Goal: Task Accomplishment & Management: Manage account settings

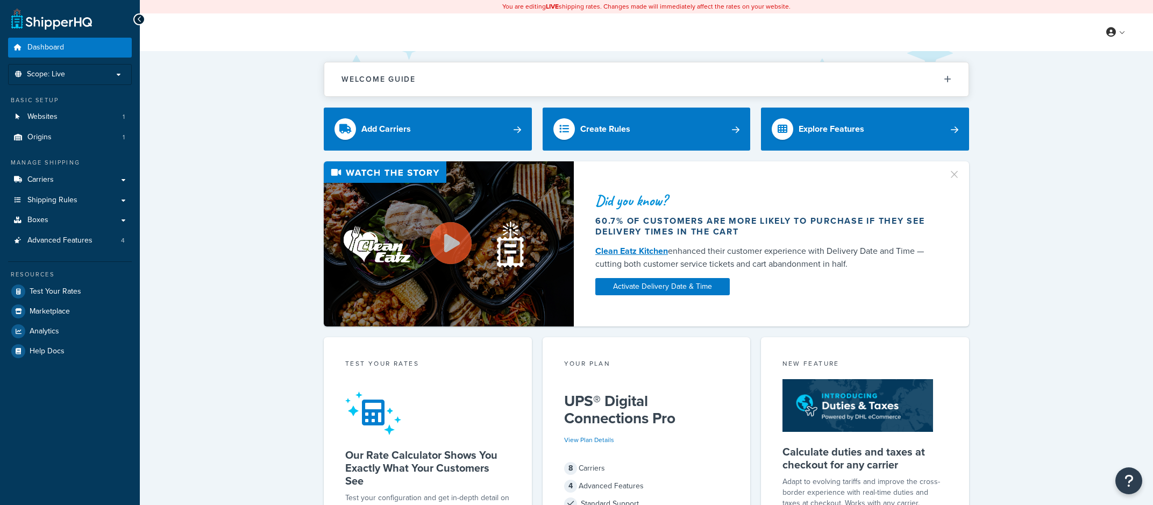
click at [6, 182] on div "Dashboard Scope: Live Basic Setup Websites 1 Origins 1 Manage Shipping Carriers…" at bounding box center [70, 427] width 140 height 854
click at [17, 181] on icon at bounding box center [17, 179] width 11 height 6
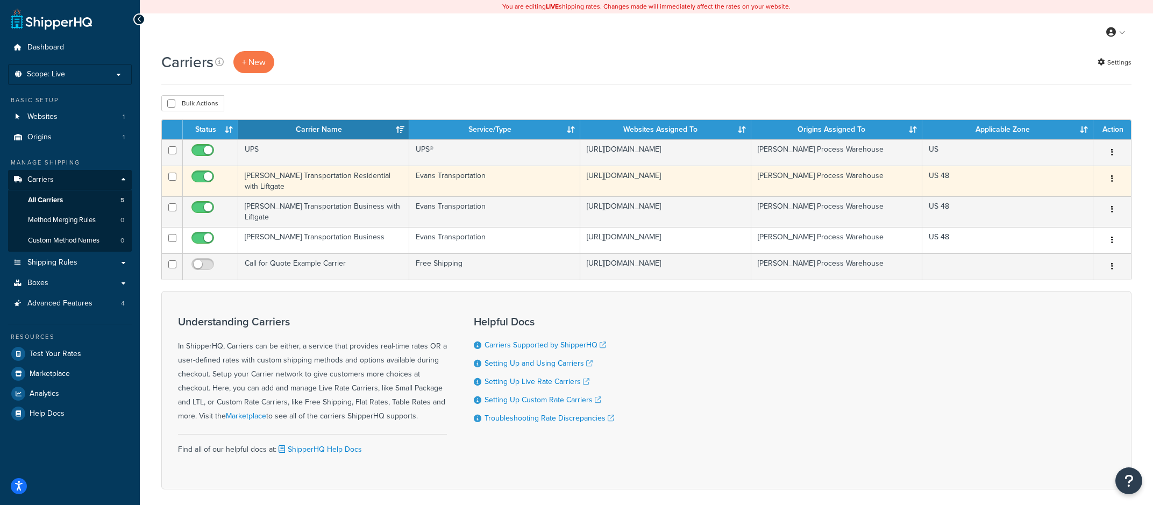
click at [361, 182] on td "[PERSON_NAME] Transportation Residential with Liftgate" at bounding box center [323, 181] width 171 height 31
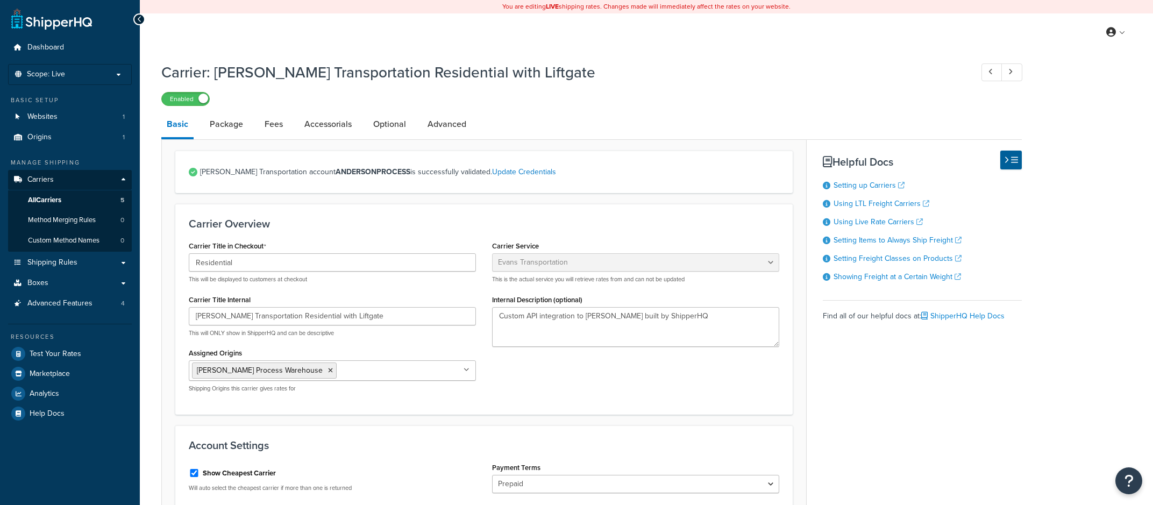
select select "evansFreight"
select select "PLT"
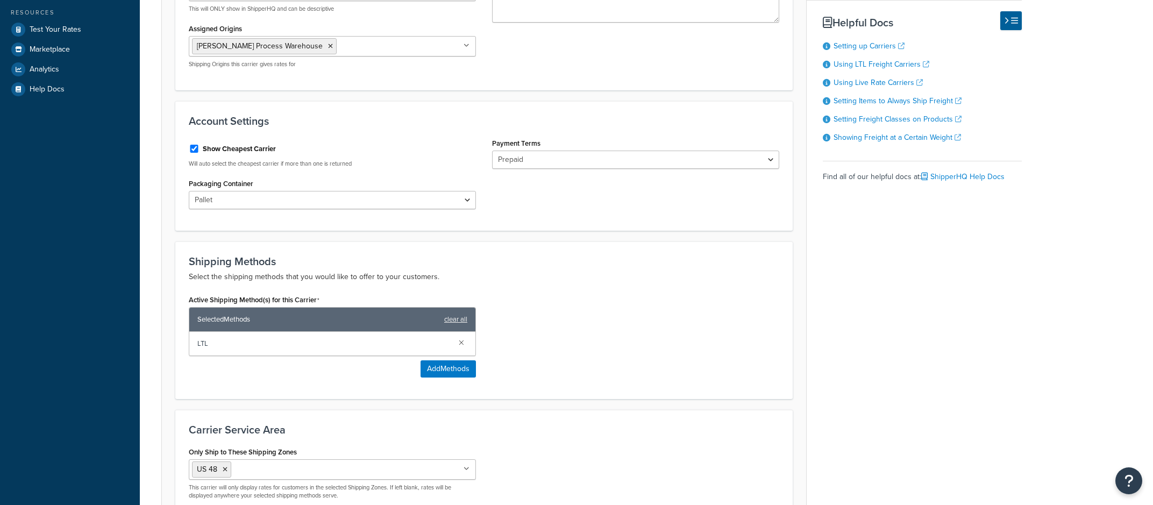
scroll to position [329, 0]
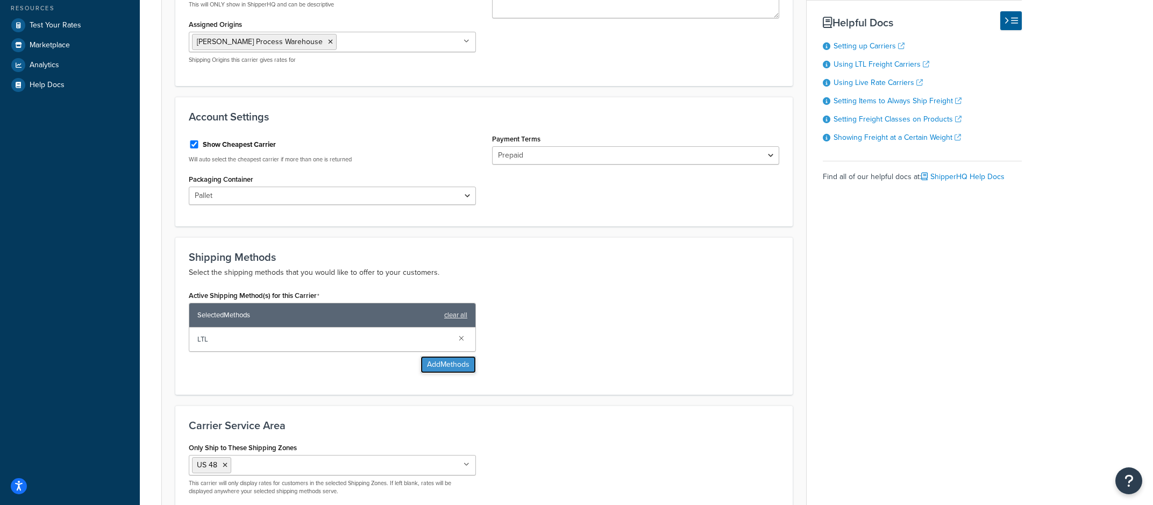
click at [448, 359] on button "Add Methods" at bounding box center [447, 364] width 55 height 17
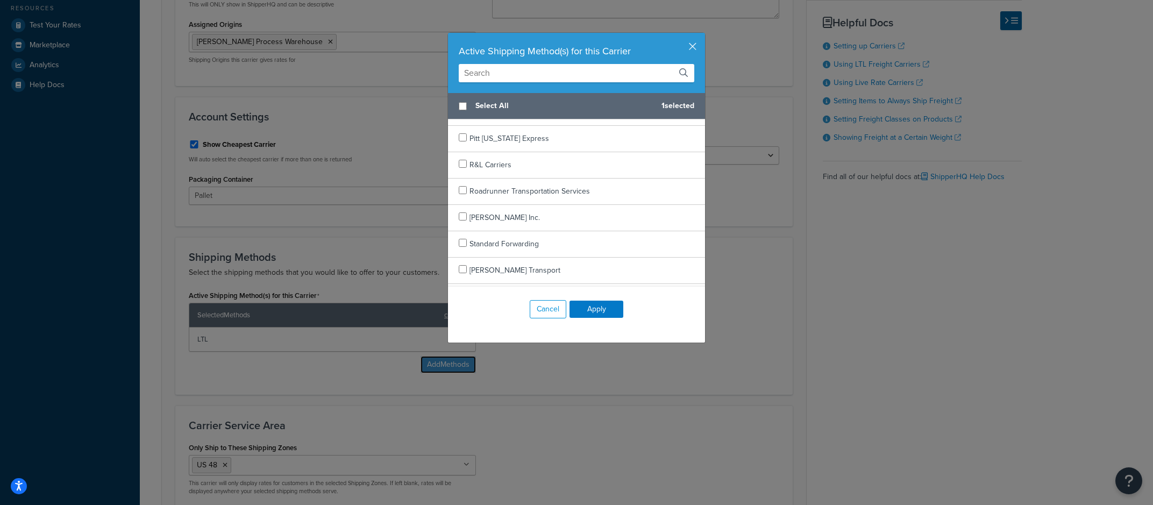
scroll to position [439, 0]
click at [542, 303] on button "Cancel" at bounding box center [548, 309] width 37 height 18
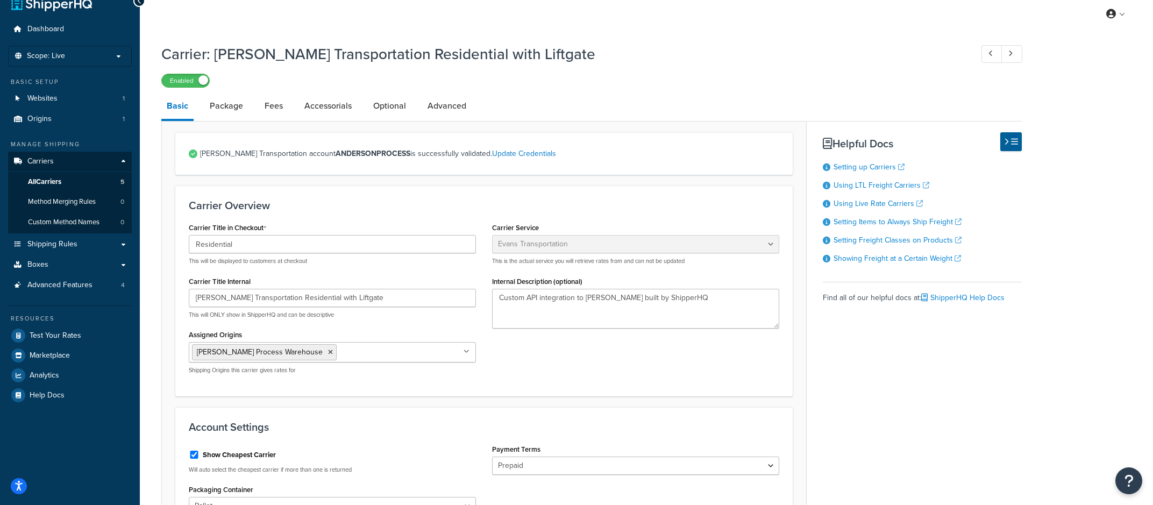
scroll to position [0, 0]
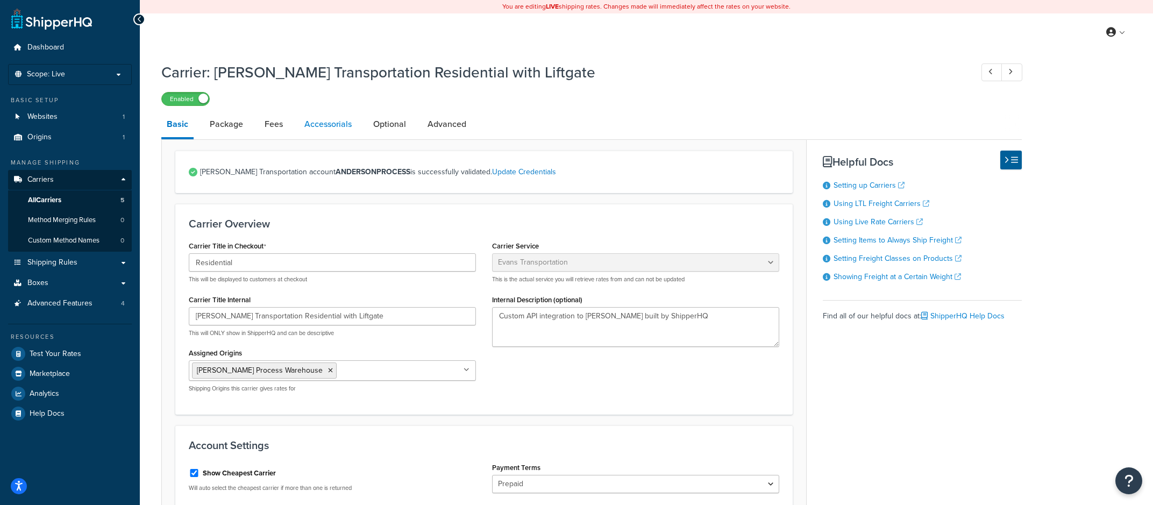
click at [345, 127] on link "Accessorials" at bounding box center [328, 124] width 58 height 26
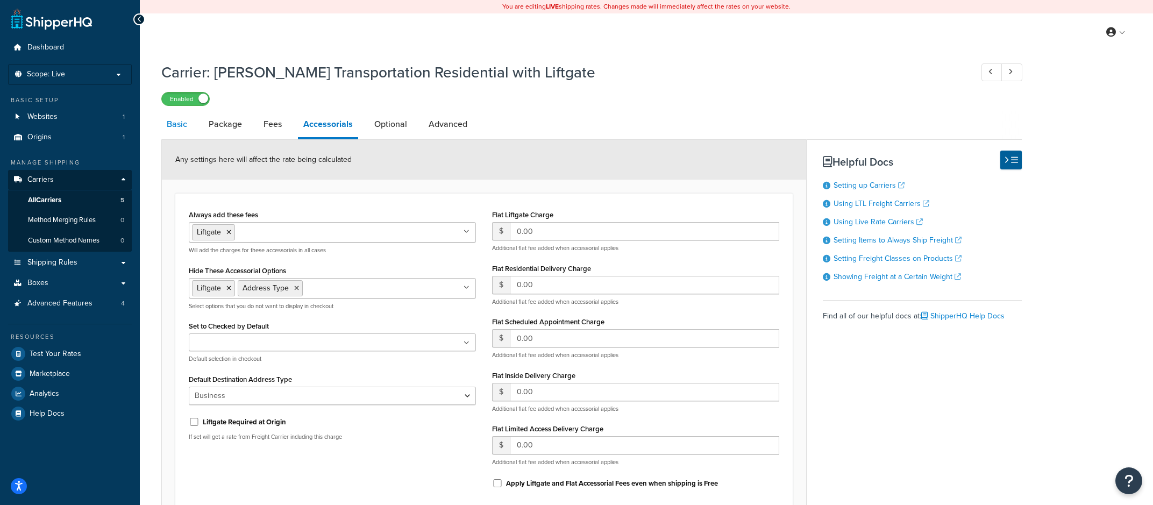
click at [190, 128] on link "Basic" at bounding box center [176, 124] width 31 height 26
select select "evansFreight"
select select "PLT"
